Goal: Task Accomplishment & Management: Manage account settings

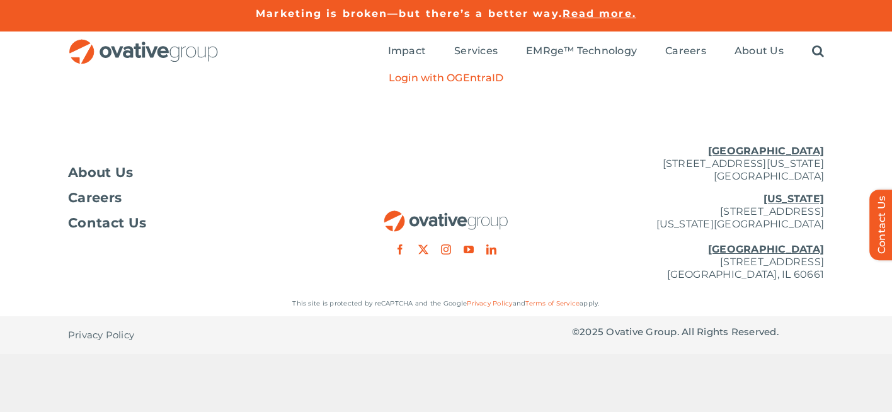
click at [475, 77] on p "Login with OGEntraID" at bounding box center [446, 78] width 115 height 13
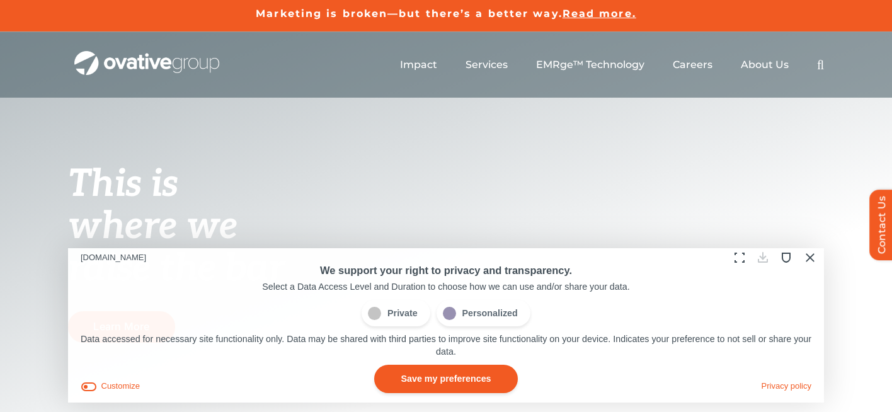
drag, startPoint x: 386, startPoint y: 306, endPoint x: 391, endPoint y: 318, distance: 13.0
click at [384, 309] on span "Private" at bounding box center [396, 313] width 68 height 26
drag, startPoint x: 434, startPoint y: 379, endPoint x: 417, endPoint y: 402, distance: 28.3
click at [434, 380] on button "Save my preferences" at bounding box center [445, 379] width 143 height 28
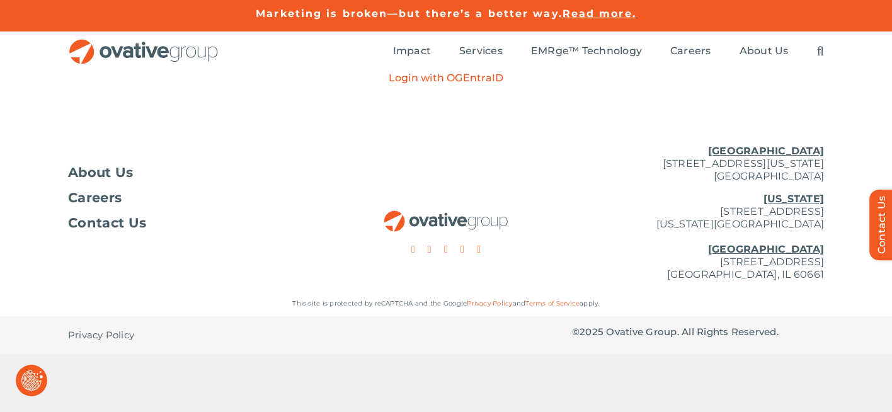
click at [472, 79] on p "Login with OGEntraID" at bounding box center [446, 78] width 115 height 13
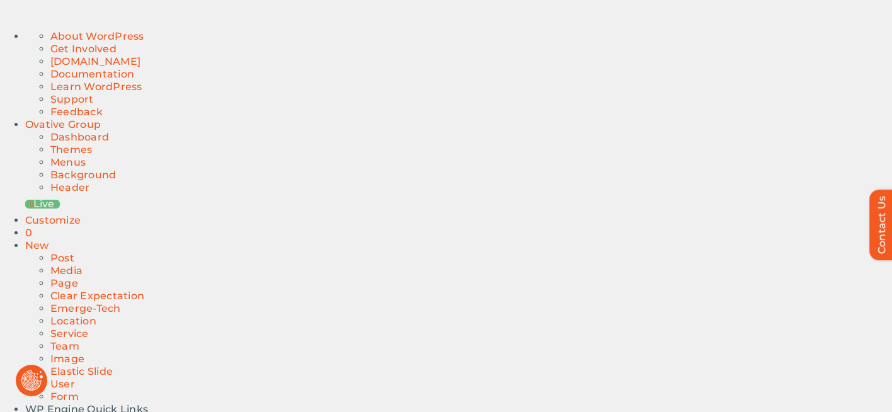
drag, startPoint x: 769, startPoint y: 80, endPoint x: 748, endPoint y: 102, distance: 30.3
